Goal: Transaction & Acquisition: Download file/media

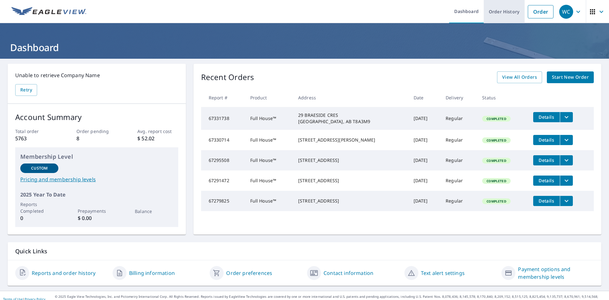
click at [499, 9] on link "Order History" at bounding box center [504, 11] width 41 height 23
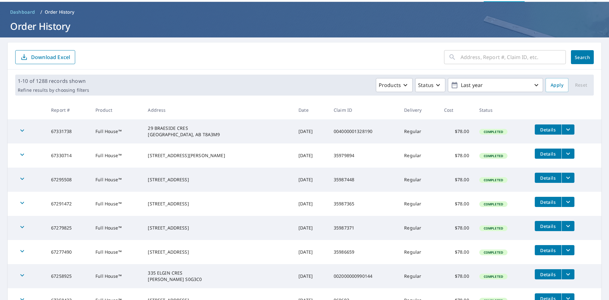
scroll to position [32, 0]
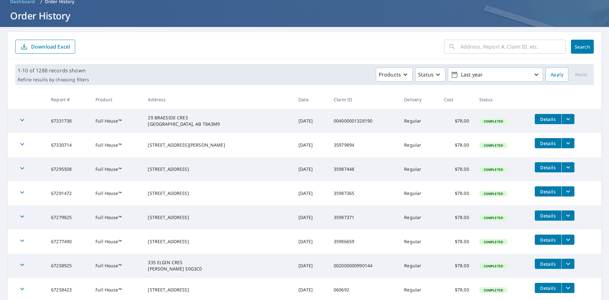
click at [566, 239] on icon "filesDropdownBtn-67277490" at bounding box center [568, 239] width 4 height 2
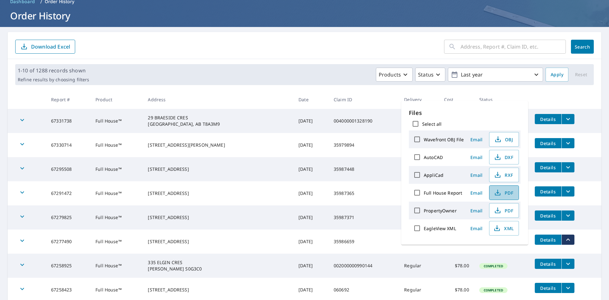
click at [503, 191] on span "PDF" at bounding box center [503, 193] width 20 height 8
click at [304, 49] on form "​ Search Download Excel" at bounding box center [304, 47] width 578 height 14
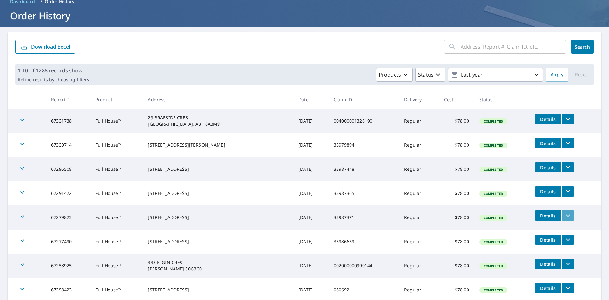
click at [565, 216] on icon "filesDropdownBtn-67279825" at bounding box center [568, 215] width 8 height 8
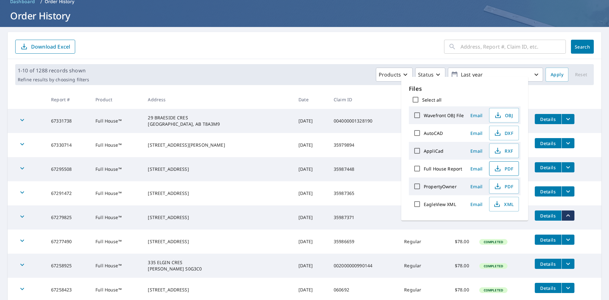
click at [510, 167] on span "PDF" at bounding box center [503, 169] width 20 height 8
click at [303, 49] on form "​ Search Download Excel" at bounding box center [304, 47] width 578 height 14
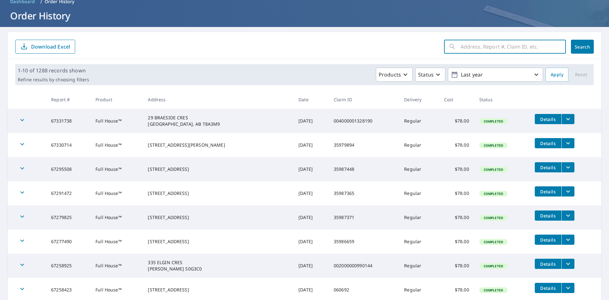
click at [497, 50] on input "text" at bounding box center [512, 47] width 105 height 18
type input "27 hidden"
click button "Search" at bounding box center [582, 47] width 23 height 14
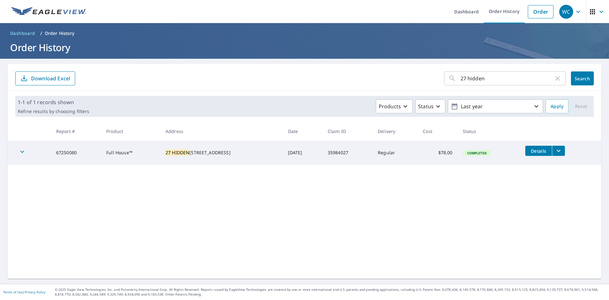
click at [559, 152] on button "filesDropdownBtn-67250080" at bounding box center [558, 151] width 13 height 10
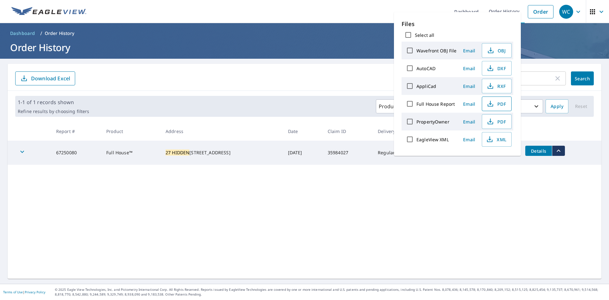
click at [495, 104] on span "PDF" at bounding box center [496, 104] width 20 height 8
click at [499, 102] on span "PDF" at bounding box center [496, 104] width 20 height 8
click at [412, 217] on div "27 hidden ​ Search Download Excel 1-1 of 1 records shown Refine results by choo…" at bounding box center [305, 171] width 594 height 215
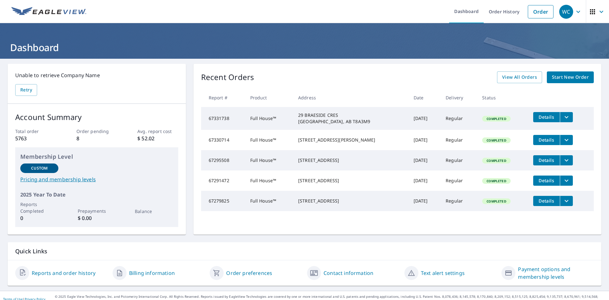
drag, startPoint x: 503, startPoint y: 10, endPoint x: 485, endPoint y: 39, distance: 33.6
click at [503, 10] on link "Order History" at bounding box center [504, 11] width 41 height 23
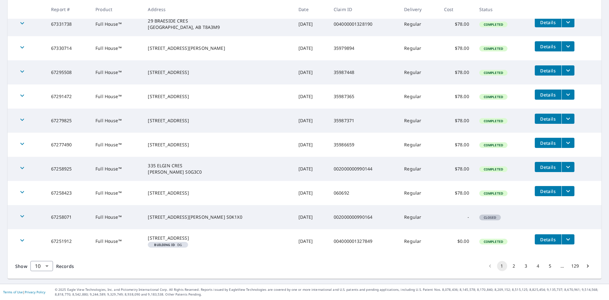
scroll to position [133, 0]
click at [43, 266] on body "WC WC Dashboard Order History Order WC Dashboard / Order History Order History …" at bounding box center [304, 150] width 609 height 300
click at [39, 265] on li "25" at bounding box center [41, 263] width 23 height 11
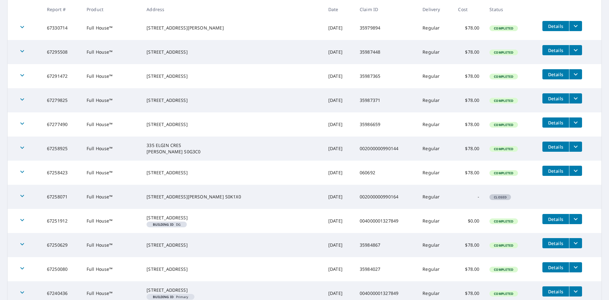
scroll to position [159, 0]
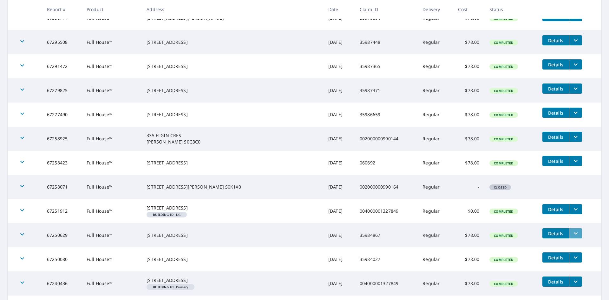
click at [572, 237] on icon "filesDropdownBtn-67250629" at bounding box center [576, 233] width 8 height 8
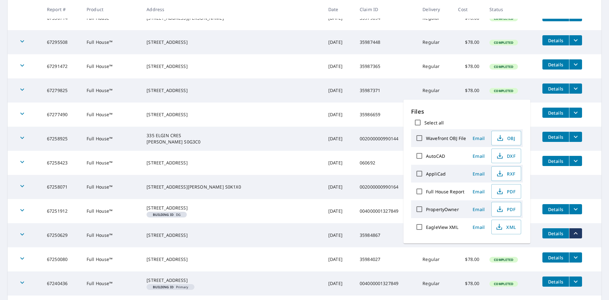
click at [446, 191] on label "Full House Report" at bounding box center [445, 191] width 38 height 6
click at [426, 191] on input "Full House Report" at bounding box center [418, 191] width 13 height 13
checkbox input "true"
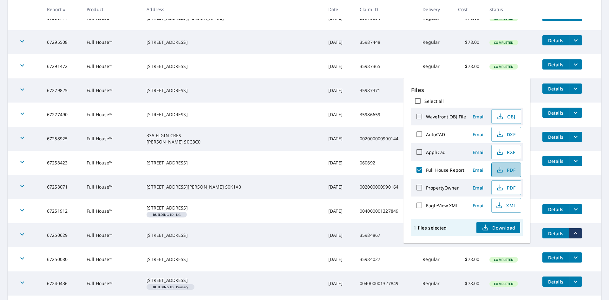
click at [507, 168] on span "PDF" at bounding box center [505, 170] width 20 height 8
click at [240, 165] on div "[STREET_ADDRESS]" at bounding box center [232, 162] width 172 height 6
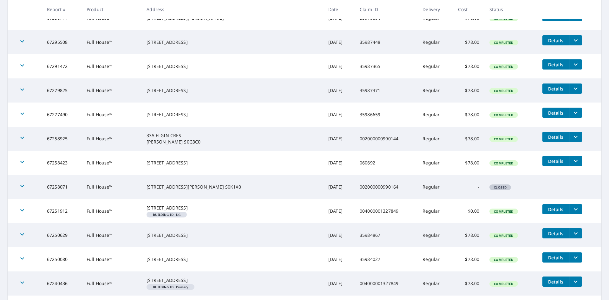
click at [546, 160] on span "Details" at bounding box center [555, 161] width 19 height 6
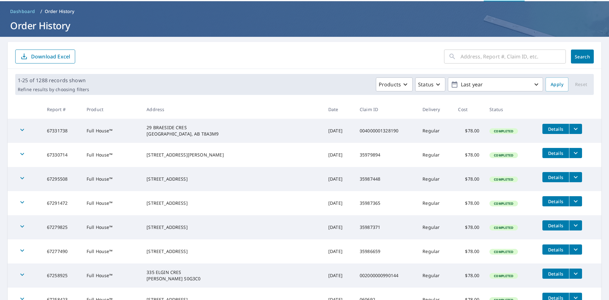
scroll to position [95, 0]
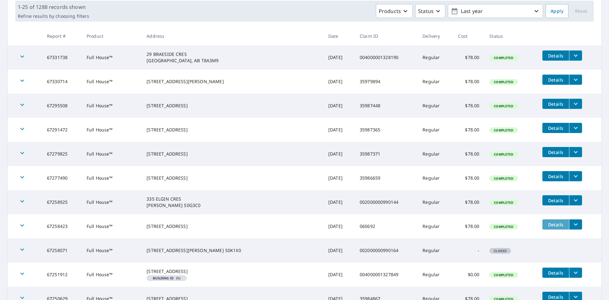
click at [547, 223] on span "Details" at bounding box center [555, 224] width 19 height 6
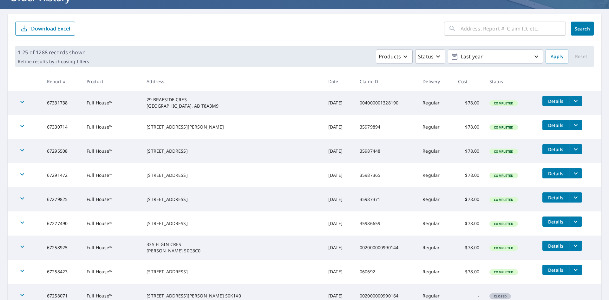
scroll to position [63, 0]
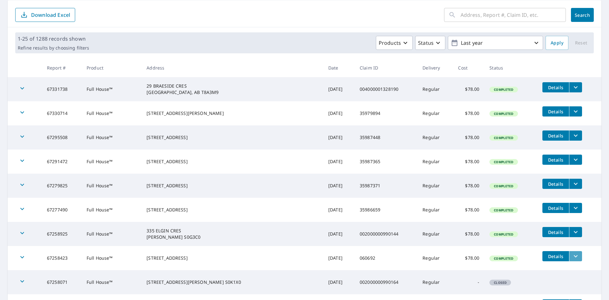
click at [572, 256] on icon "filesDropdownBtn-67258423" at bounding box center [576, 256] width 8 height 8
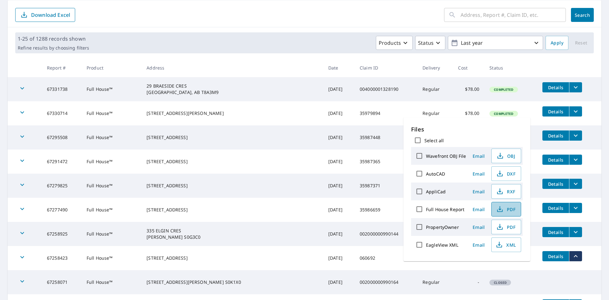
click at [507, 208] on span "PDF" at bounding box center [505, 209] width 20 height 8
click at [572, 133] on icon "filesDropdownBtn-67295508" at bounding box center [576, 136] width 8 height 8
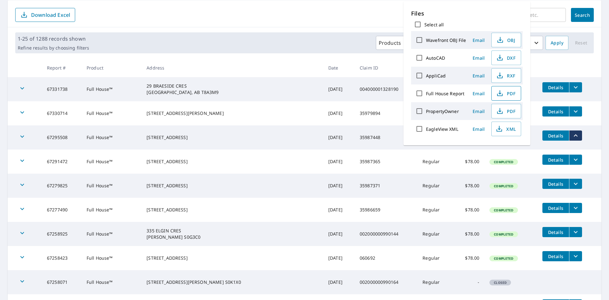
click at [504, 93] on span "PDF" at bounding box center [505, 93] width 20 height 8
click at [238, 110] on div "[STREET_ADDRESS][PERSON_NAME]" at bounding box center [232, 113] width 172 height 6
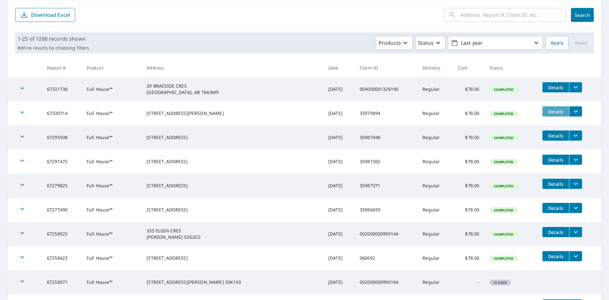
click at [546, 110] on span "Details" at bounding box center [555, 111] width 19 height 6
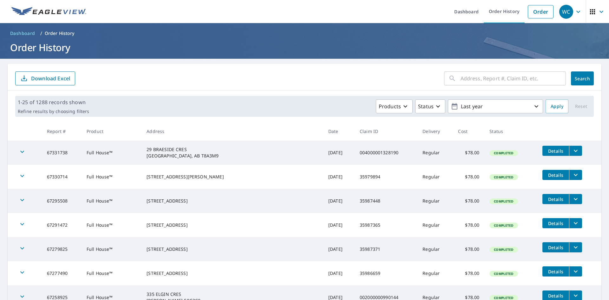
click at [572, 176] on icon "filesDropdownBtn-67330714" at bounding box center [576, 175] width 8 height 8
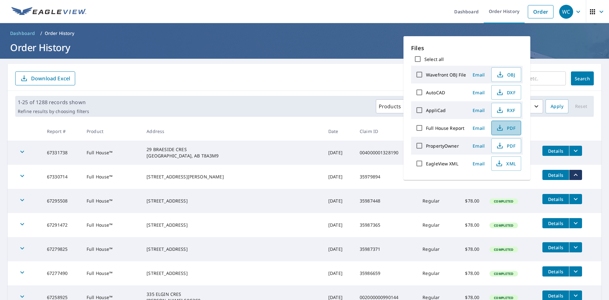
click at [505, 127] on span "PDF" at bounding box center [505, 128] width 20 height 8
